Goal: Navigation & Orientation: Find specific page/section

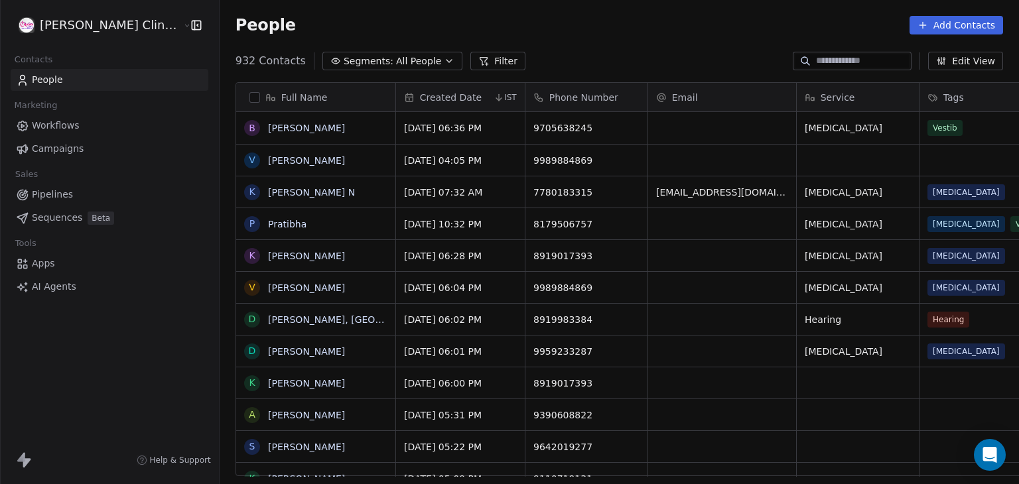
scroll to position [415, 829]
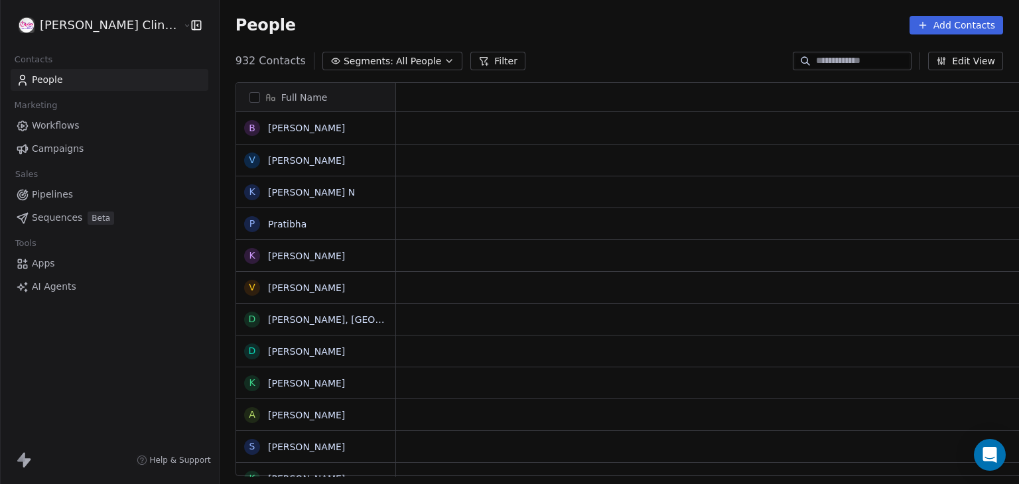
scroll to position [415, 829]
